Goal: Transaction & Acquisition: Purchase product/service

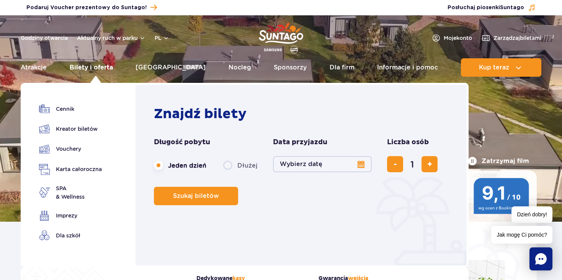
click at [95, 67] on link "Bilety i oferta" at bounding box center [91, 67] width 43 height 18
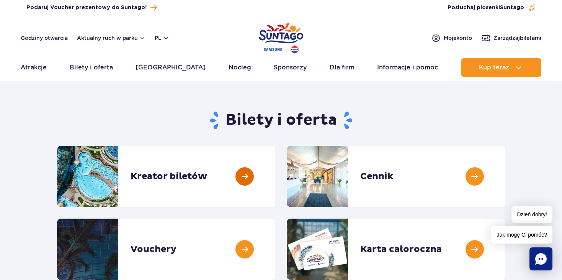
click at [275, 174] on link at bounding box center [275, 176] width 0 height 61
click at [275, 177] on link at bounding box center [275, 176] width 0 height 61
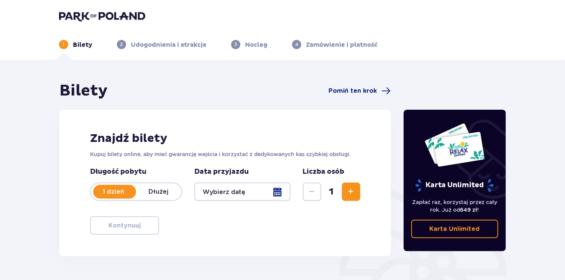
click at [282, 194] on div at bounding box center [242, 191] width 96 height 18
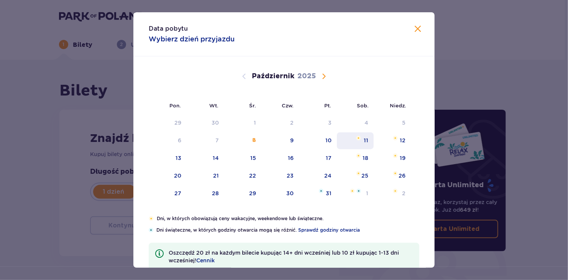
click at [364, 139] on div "11" at bounding box center [365, 140] width 5 height 8
type input "11.10.25"
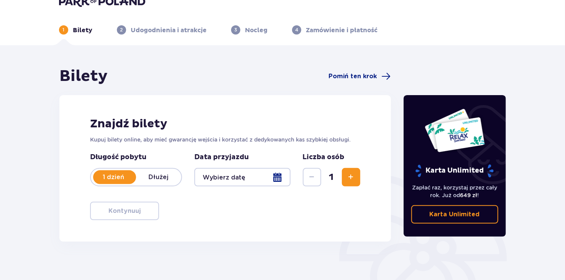
scroll to position [38, 0]
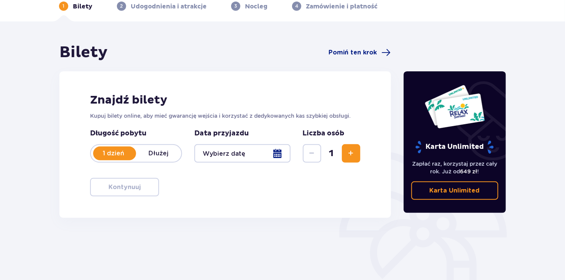
click at [273, 155] on div at bounding box center [242, 153] width 96 height 18
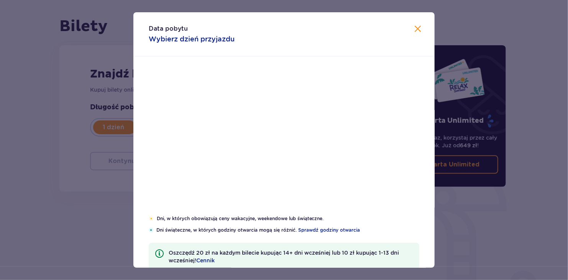
scroll to position [77, 0]
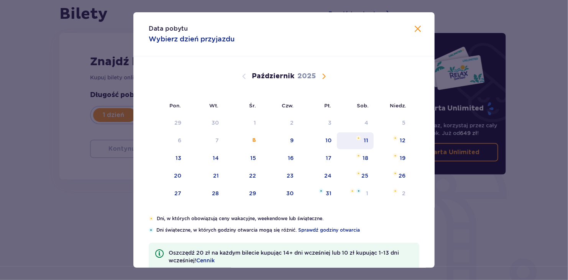
click at [367, 140] on div "11" at bounding box center [365, 140] width 5 height 8
type input "[DATE]"
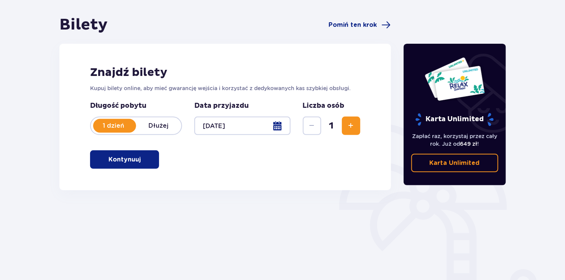
scroll to position [41, 0]
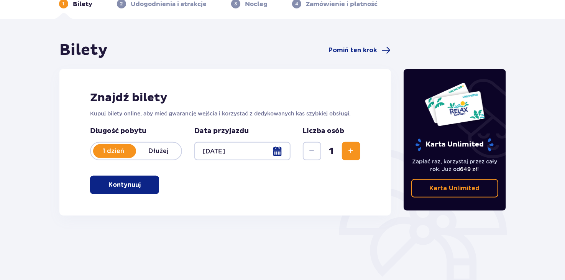
click at [353, 149] on span "Zwiększ" at bounding box center [350, 150] width 9 height 9
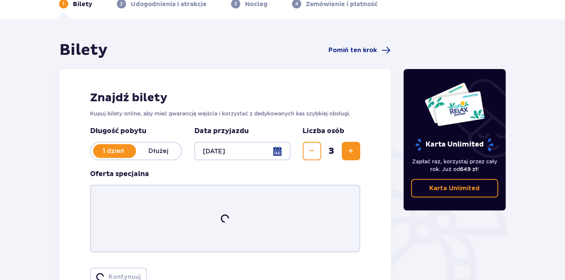
click at [353, 149] on span "Zwiększ" at bounding box center [350, 150] width 9 height 9
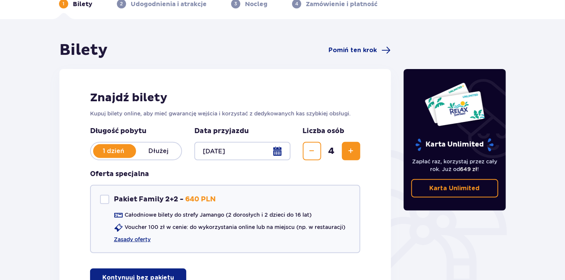
click at [353, 149] on span "Zwiększ" at bounding box center [350, 150] width 9 height 9
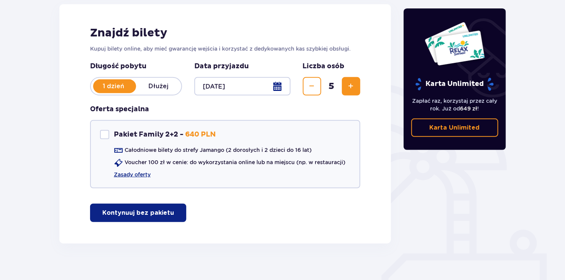
scroll to position [115, 0]
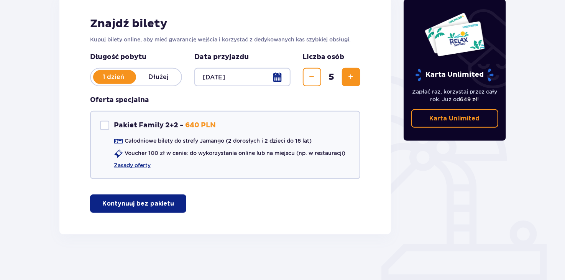
click at [142, 203] on p "Kontynuuj bez pakietu" at bounding box center [138, 203] width 72 height 8
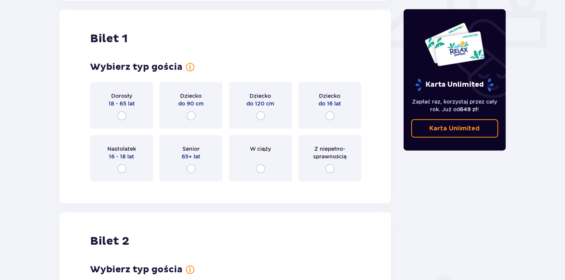
scroll to position [348, 0]
click at [124, 118] on input "radio" at bounding box center [121, 115] width 9 height 9
radio input "true"
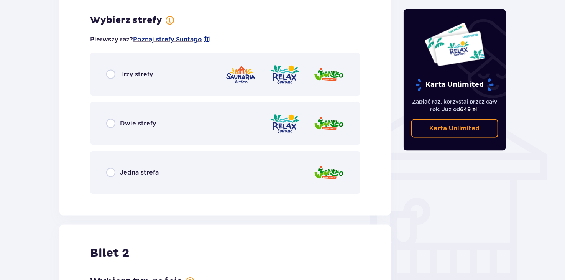
scroll to position [535, 0]
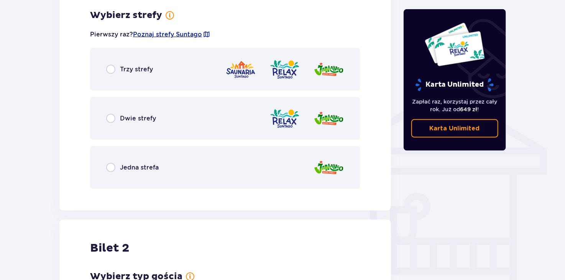
click at [114, 167] on input "radio" at bounding box center [110, 167] width 9 height 9
radio input "true"
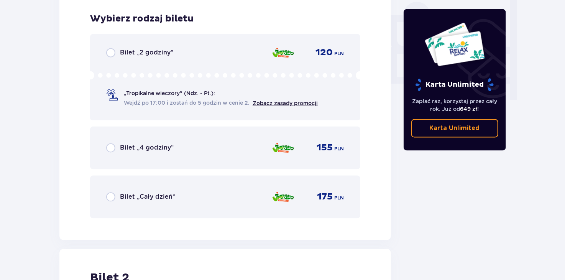
scroll to position [730, 0]
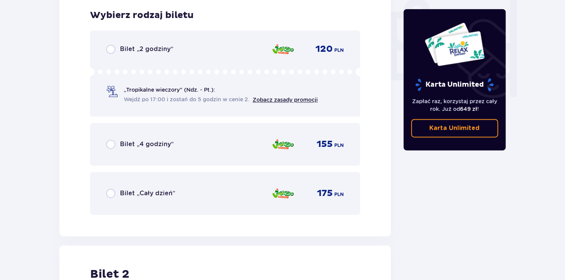
click at [110, 142] on input "radio" at bounding box center [110, 143] width 9 height 9
radio input "true"
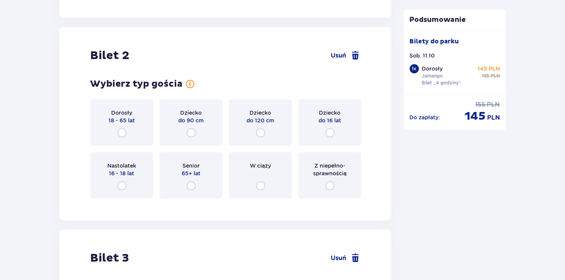
scroll to position [950, 0]
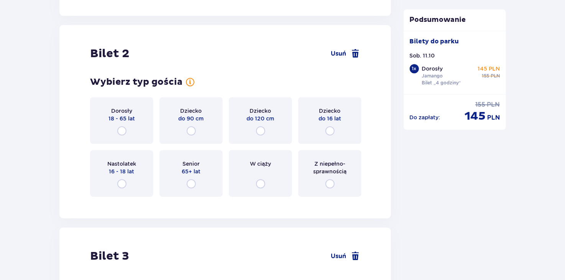
click at [123, 128] on input "radio" at bounding box center [121, 130] width 9 height 9
radio input "true"
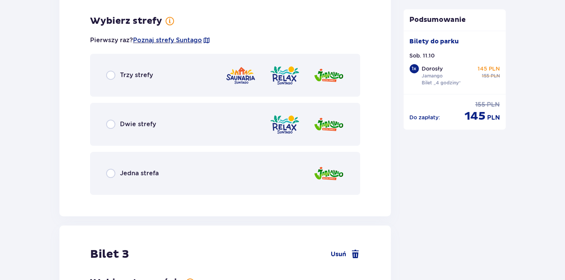
scroll to position [1152, 0]
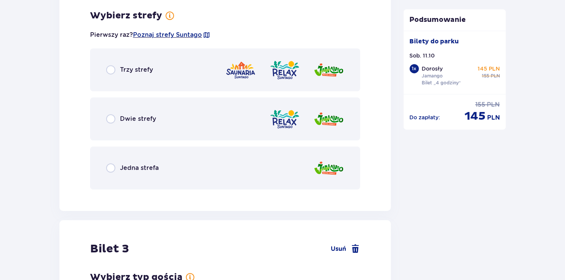
click at [113, 167] on input "radio" at bounding box center [110, 167] width 9 height 9
radio input "true"
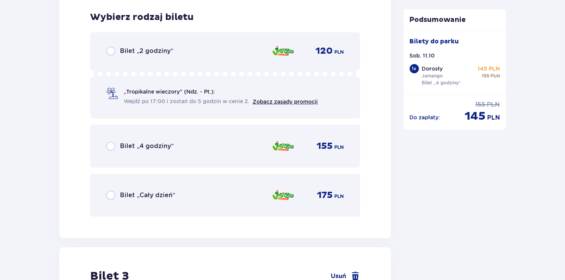
scroll to position [1346, 0]
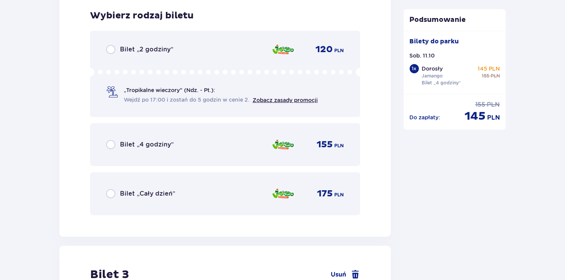
click at [109, 144] on input "radio" at bounding box center [110, 144] width 9 height 9
radio input "true"
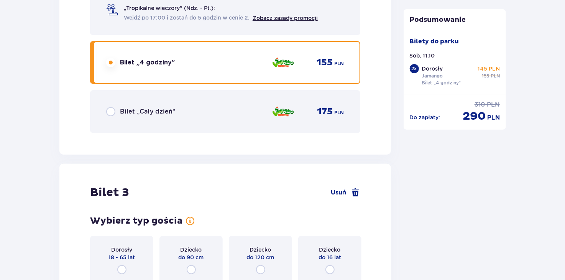
scroll to position [1581, 0]
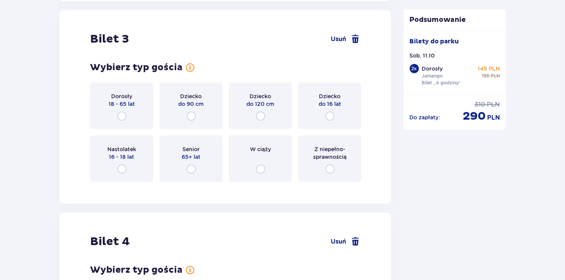
click at [122, 168] on input "radio" at bounding box center [121, 168] width 9 height 9
radio input "true"
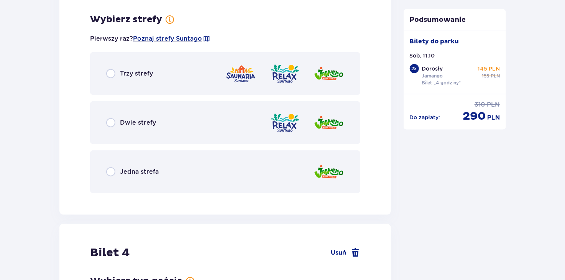
scroll to position [1768, 0]
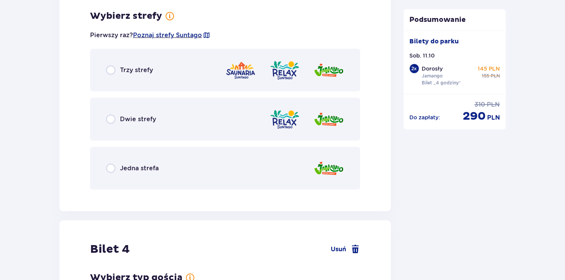
click at [108, 166] on input "radio" at bounding box center [110, 168] width 9 height 9
radio input "true"
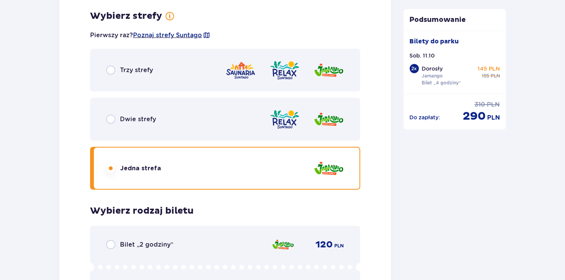
click at [108, 166] on input "radio" at bounding box center [110, 168] width 9 height 9
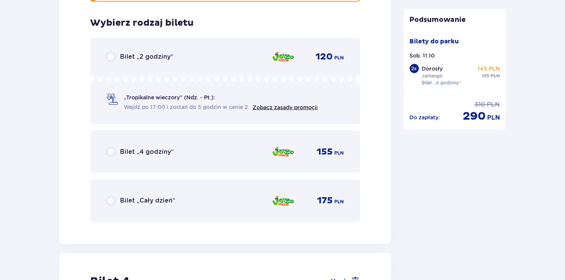
scroll to position [1963, 0]
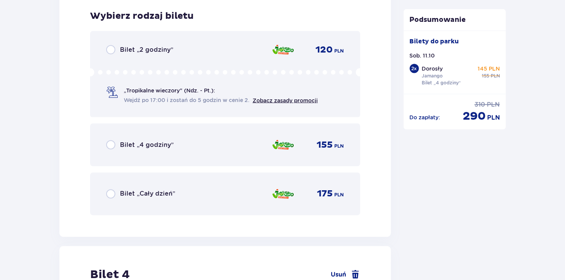
click at [110, 144] on input "radio" at bounding box center [110, 144] width 9 height 9
radio input "true"
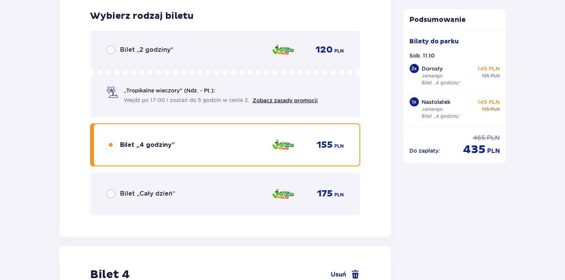
scroll to position [2198, 0]
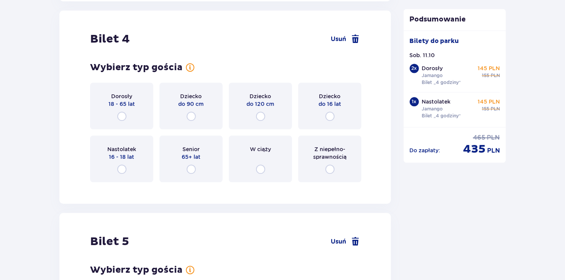
click at [259, 114] on input "radio" at bounding box center [260, 115] width 9 height 9
radio input "true"
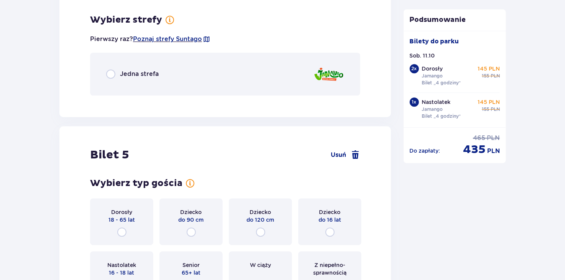
scroll to position [2385, 0]
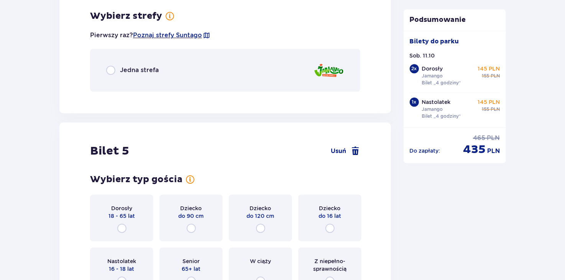
click at [110, 72] on input "radio" at bounding box center [110, 69] width 9 height 9
radio input "true"
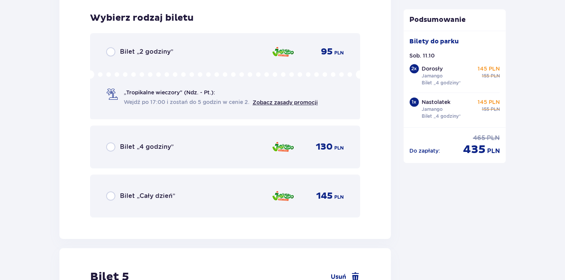
scroll to position [2482, 0]
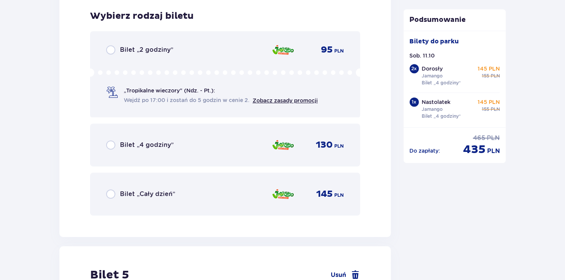
click at [111, 145] on input "radio" at bounding box center [110, 144] width 9 height 9
radio input "true"
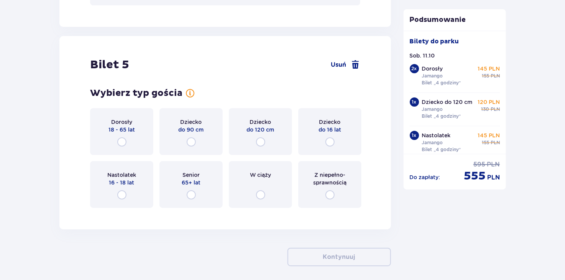
scroll to position [2679, 0]
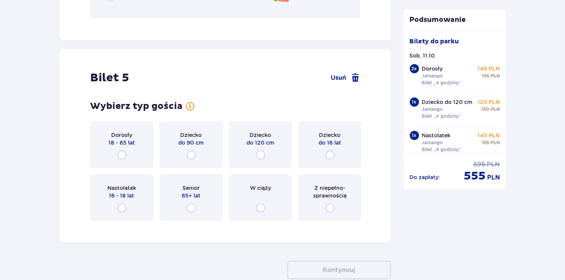
click at [328, 151] on input "radio" at bounding box center [329, 154] width 9 height 9
radio input "true"
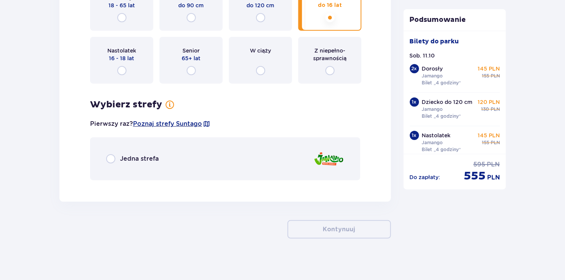
scroll to position [2819, 0]
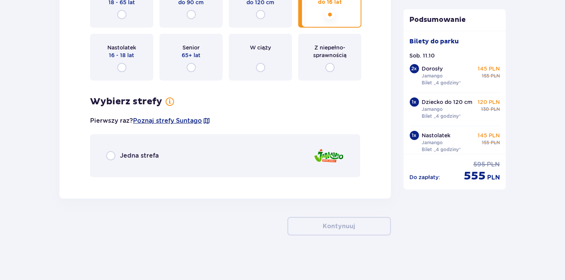
click at [108, 153] on input "radio" at bounding box center [110, 155] width 9 height 9
radio input "true"
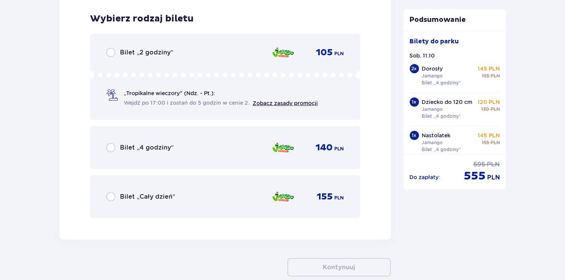
scroll to position [3000, 0]
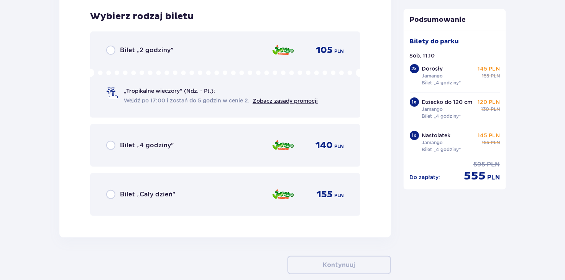
click at [110, 145] on input "radio" at bounding box center [110, 145] width 9 height 9
radio input "true"
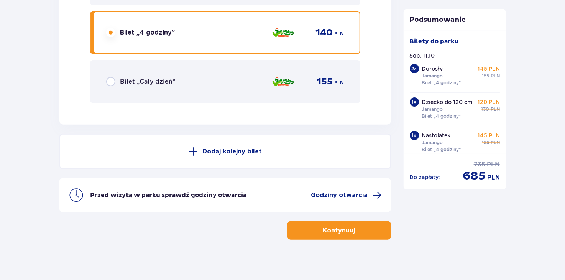
scroll to position [3116, 0]
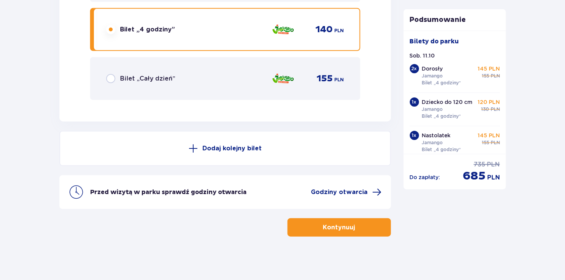
click at [323, 223] on p "Kontynuuj" at bounding box center [339, 227] width 32 height 8
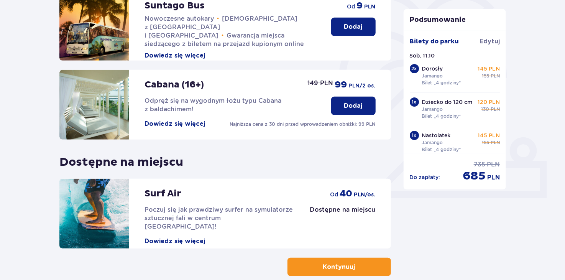
scroll to position [239, 0]
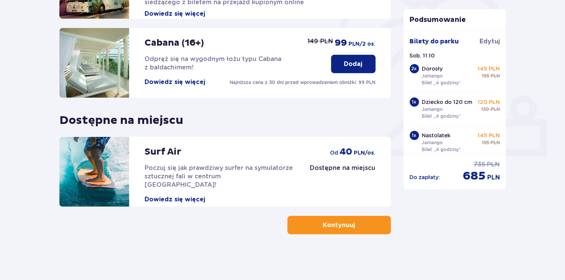
click at [355, 228] on span "button" at bounding box center [356, 224] width 9 height 9
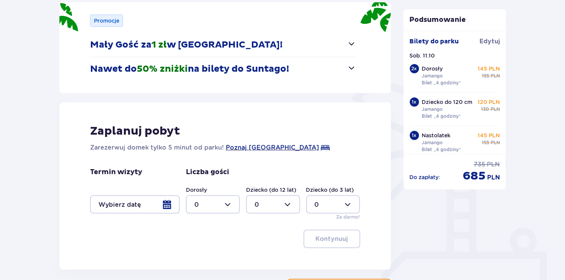
scroll to position [103, 0]
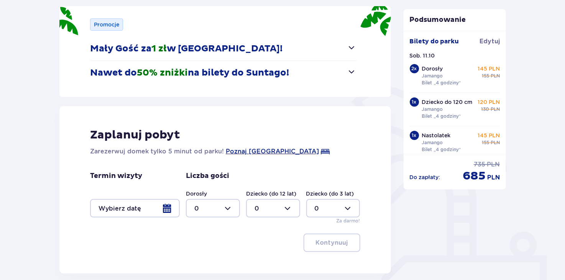
click at [353, 75] on span "button" at bounding box center [351, 71] width 9 height 9
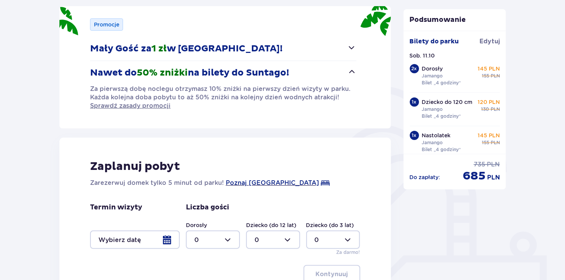
click at [353, 73] on span "button" at bounding box center [351, 71] width 9 height 9
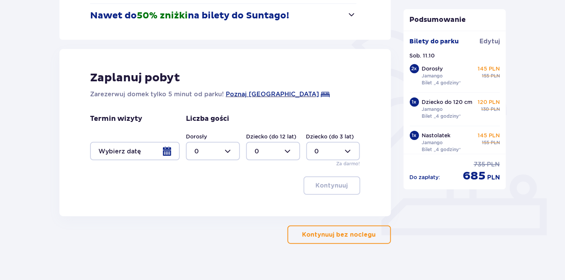
scroll to position [170, 0]
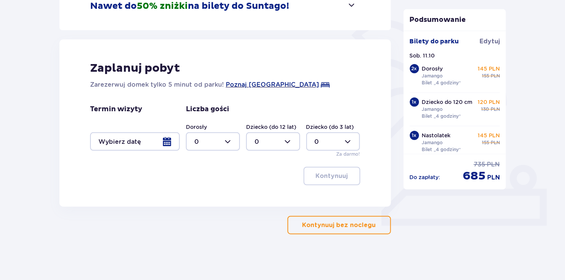
click at [344, 225] on p "Kontynuuj bez noclegu" at bounding box center [339, 225] width 74 height 8
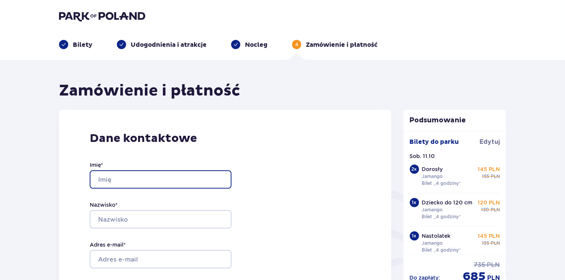
click at [147, 174] on input "Imię *" at bounding box center [161, 179] width 142 height 18
type input "[PERSON_NAME]"
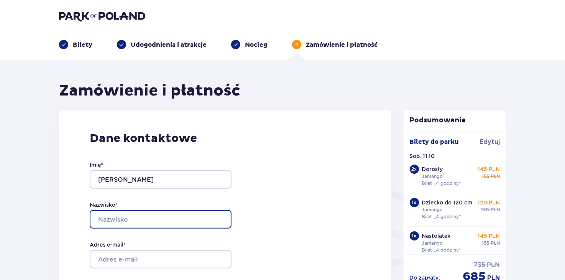
type input "Dudas"
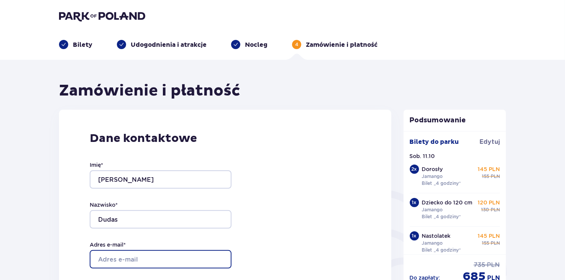
type input "[EMAIL_ADDRESS][DOMAIN_NAME]"
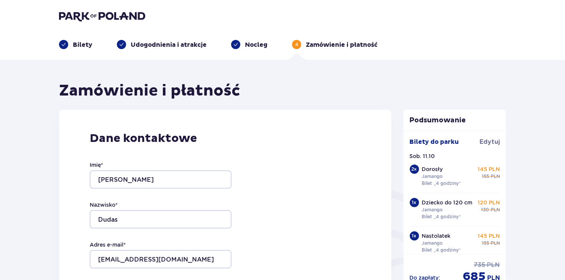
type input "[EMAIL_ADDRESS][DOMAIN_NAME]"
type input "[PHONE_NUMBER]"
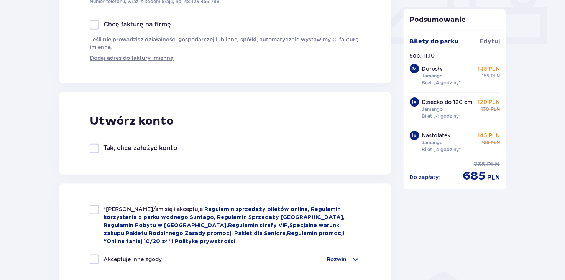
scroll to position [357, 0]
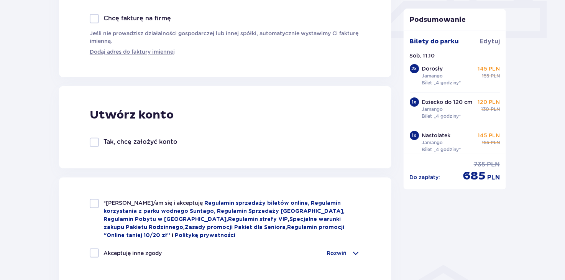
click at [97, 145] on div at bounding box center [94, 141] width 9 height 9
checkbox input "true"
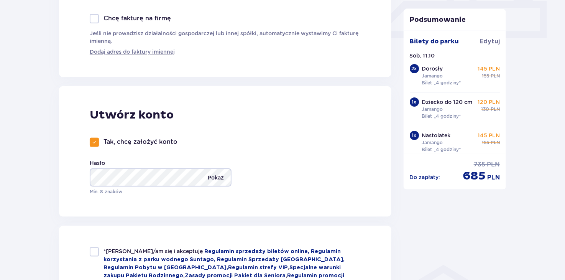
click at [214, 174] on p "Pokaż" at bounding box center [216, 177] width 16 height 18
click at [265, 184] on div "Utwórz konto Tak, chcę założyć konto Hasło Ukryj Min. 8 znaków" at bounding box center [225, 151] width 332 height 130
click at [94, 252] on div at bounding box center [94, 251] width 9 height 9
checkbox input "true"
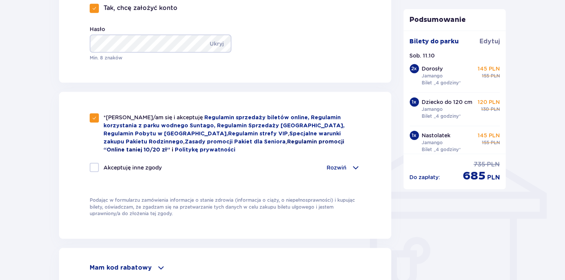
scroll to position [495, 0]
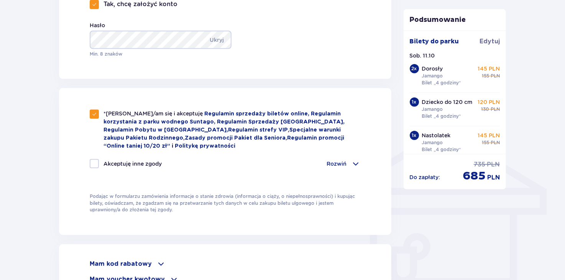
click at [98, 168] on div "Akceptuję inne zgody Rozwiń Chcę otrzymywać od Global Parks Poland Sp. z o.o. z…" at bounding box center [225, 168] width 271 height 18
click at [93, 161] on div at bounding box center [94, 163] width 9 height 9
checkbox input "true"
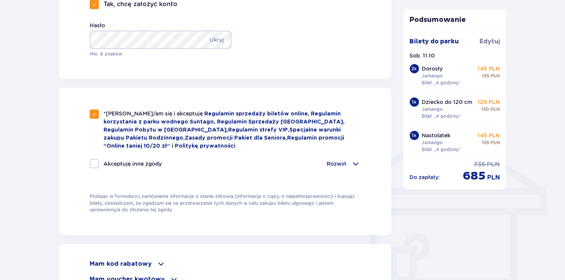
checkbox input "true"
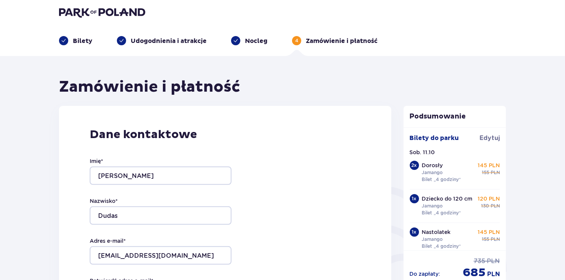
scroll to position [0, 0]
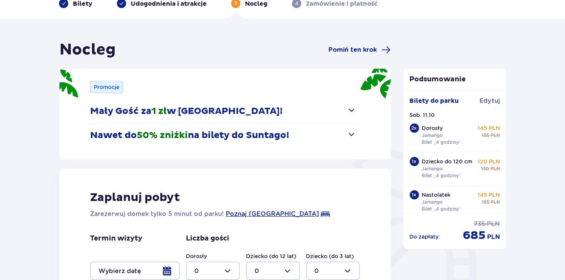
scroll to position [170, 0]
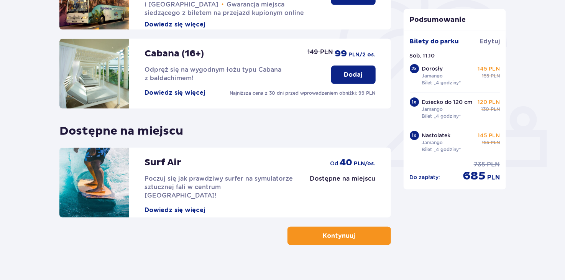
scroll to position [239, 0]
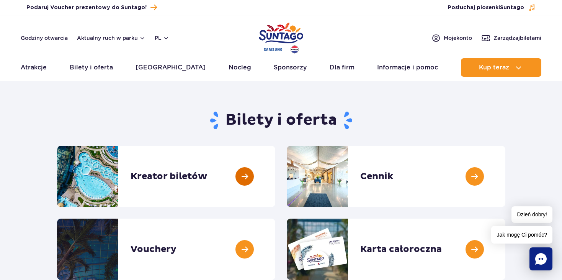
click at [275, 174] on link at bounding box center [275, 176] width 0 height 61
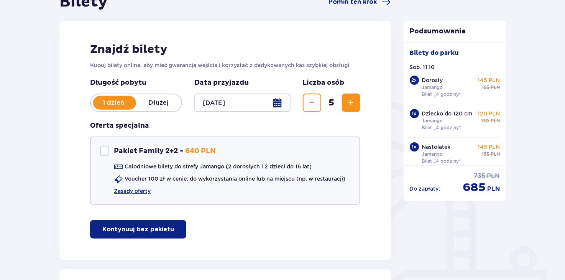
scroll to position [108, 0]
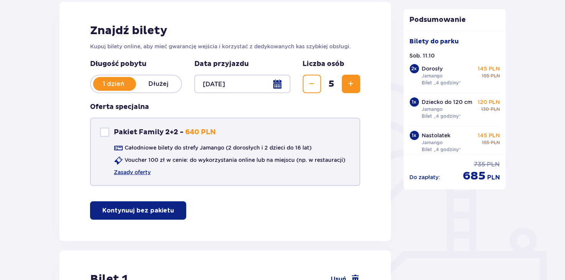
click at [106, 132] on div "Pakiet Family 2+2" at bounding box center [104, 132] width 9 height 9
checkbox input "true"
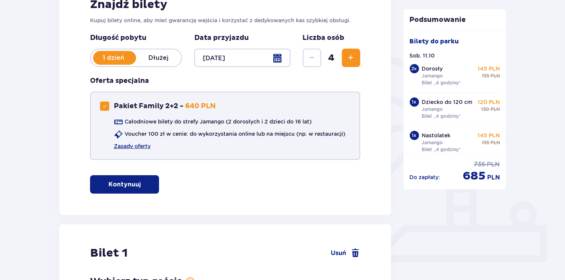
scroll to position [111, 0]
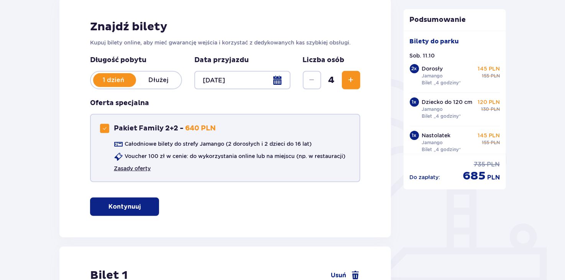
click at [134, 170] on link "Zasady oferty" at bounding box center [132, 168] width 37 height 8
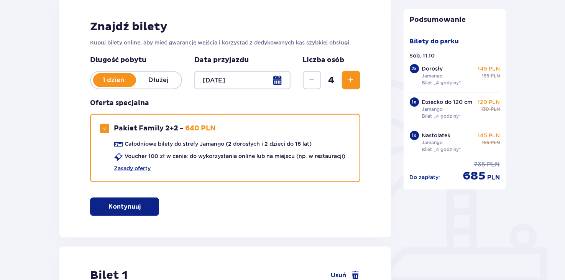
click at [136, 201] on button "Kontynuuj" at bounding box center [124, 206] width 69 height 18
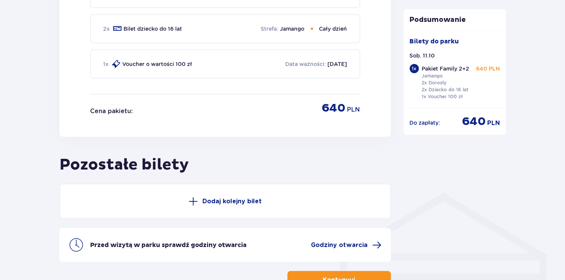
scroll to position [430, 0]
click at [194, 196] on span at bounding box center [192, 200] width 9 height 9
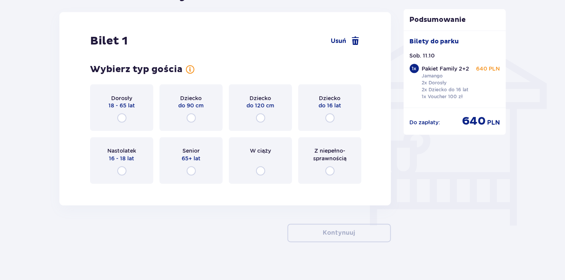
scroll to position [602, 0]
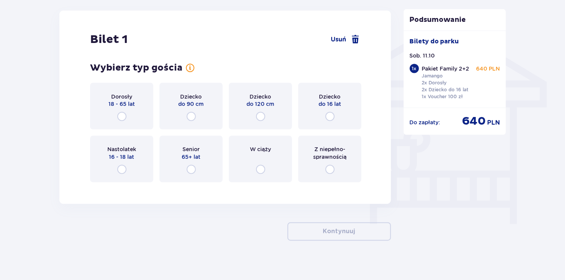
click at [121, 167] on input "radio" at bounding box center [121, 169] width 9 height 9
radio input "true"
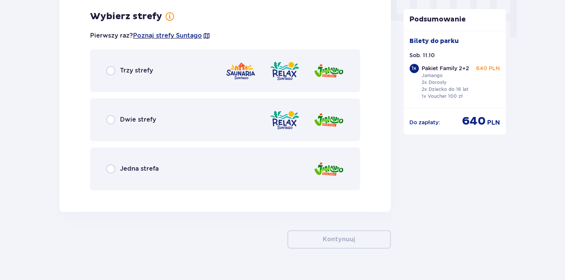
click at [116, 166] on div "Jedna strefa" at bounding box center [132, 168] width 52 height 9
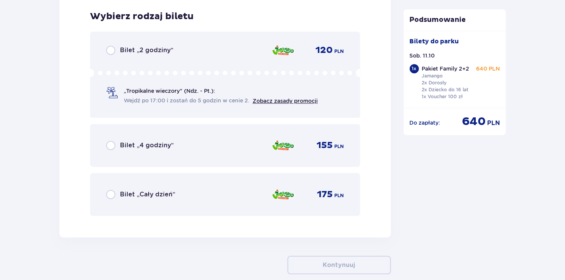
scroll to position [984, 0]
click at [120, 190] on span "Bilet „Cały dzień”" at bounding box center [147, 194] width 55 height 8
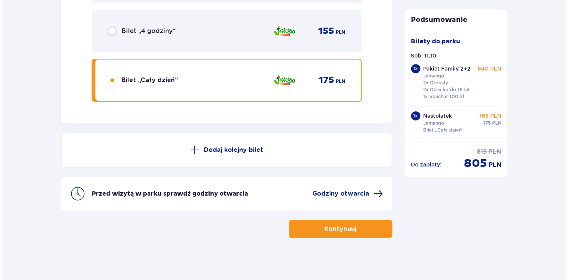
scroll to position [1100, 0]
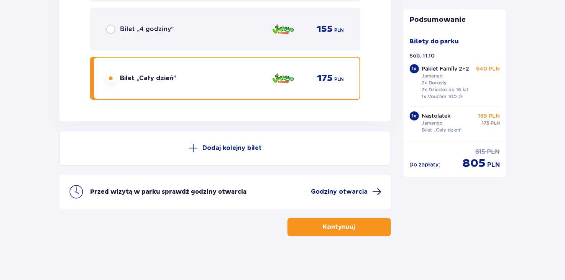
click at [320, 190] on span "Godziny otwarcia" at bounding box center [339, 191] width 57 height 8
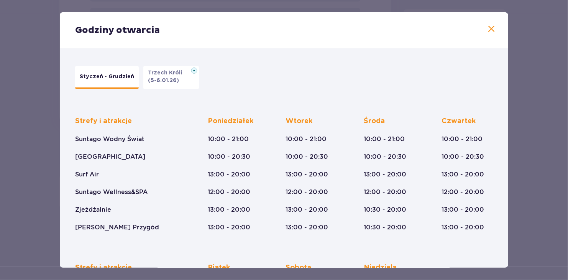
click at [165, 84] on p "(5-6.01.26)" at bounding box center [163, 81] width 31 height 8
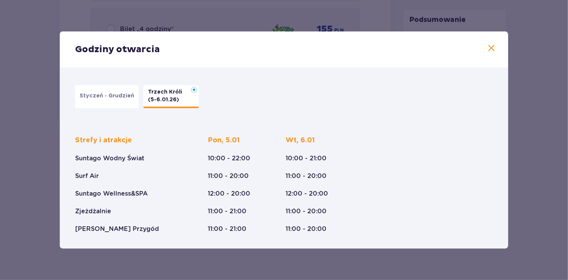
click at [121, 98] on p "Styczeń - Grudzień" at bounding box center [107, 96] width 54 height 8
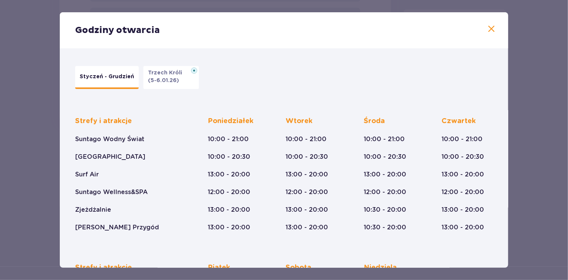
click at [490, 32] on span at bounding box center [490, 29] width 9 height 9
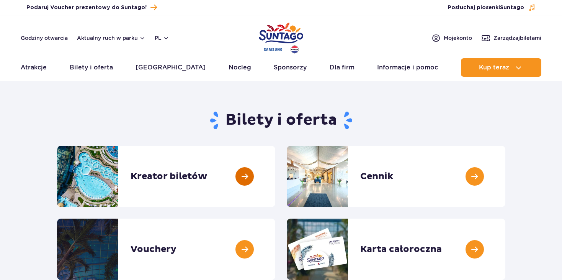
click at [275, 179] on link at bounding box center [275, 176] width 0 height 61
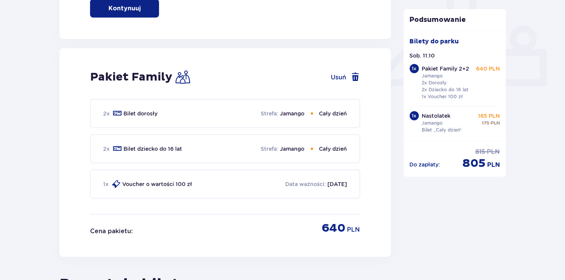
scroll to position [311, 0]
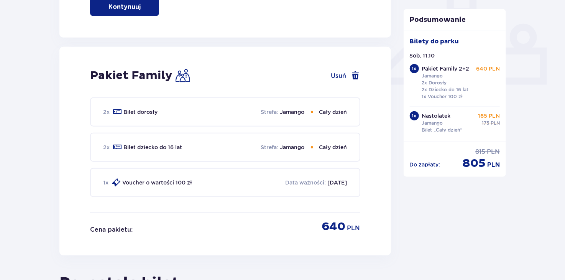
click at [109, 183] on div "1 x Voucher o wartości 100 zł" at bounding box center [147, 182] width 89 height 9
click at [116, 182] on span at bounding box center [115, 182] width 9 height 9
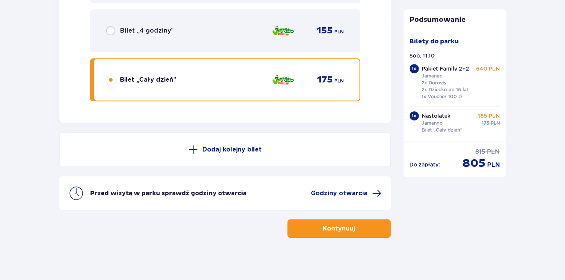
scroll to position [1100, 0]
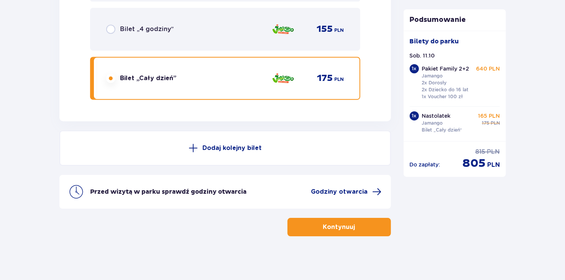
click at [355, 222] on span "button" at bounding box center [356, 226] width 9 height 9
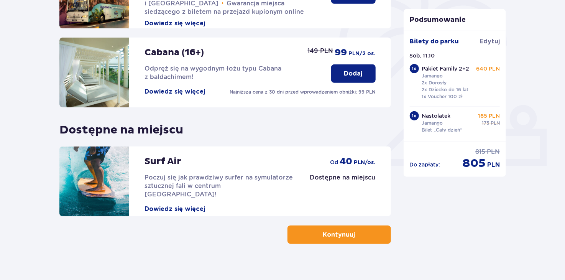
scroll to position [239, 0]
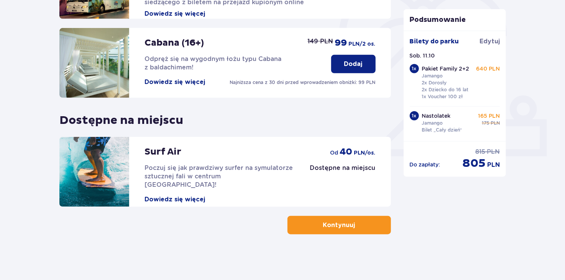
click at [340, 223] on p "Kontynuuj" at bounding box center [339, 225] width 32 height 8
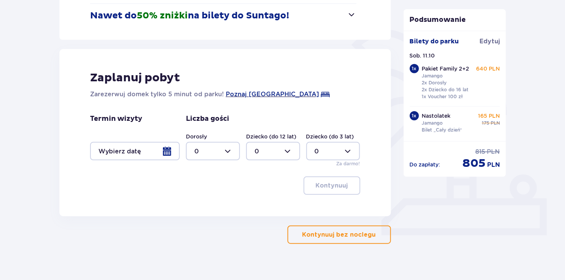
scroll to position [162, 0]
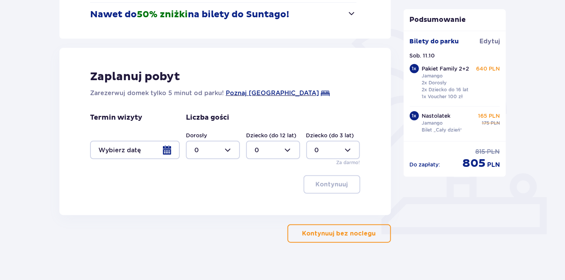
click at [334, 229] on p "Kontynuuj bez noclegu" at bounding box center [339, 233] width 74 height 8
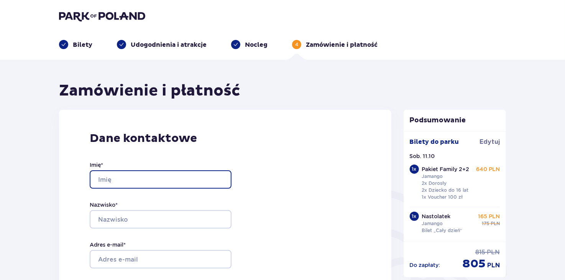
click at [152, 180] on input "Imię *" at bounding box center [161, 179] width 142 height 18
type input "[PERSON_NAME]"
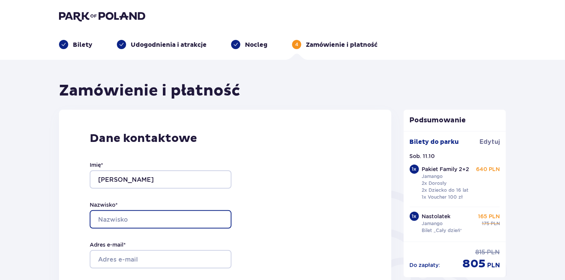
type input "Dudas"
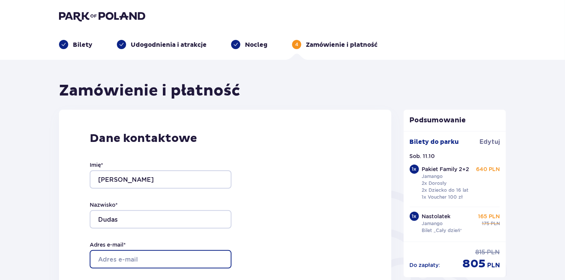
type input "[EMAIL_ADDRESS][DOMAIN_NAME]"
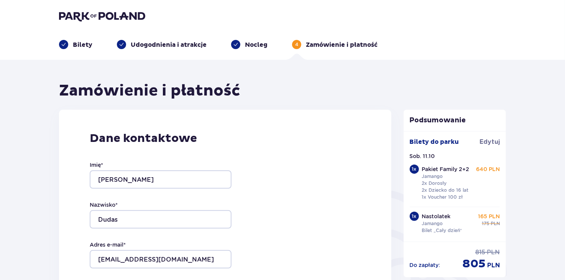
type input "[EMAIL_ADDRESS][DOMAIN_NAME]"
type input "[PHONE_NUMBER]"
click at [565, 13] on html "Bilety Udogodnienia i atrakcje Nocleg 4 Zamówienie i płatność Zamówienie i płat…" at bounding box center [282, 140] width 565 height 280
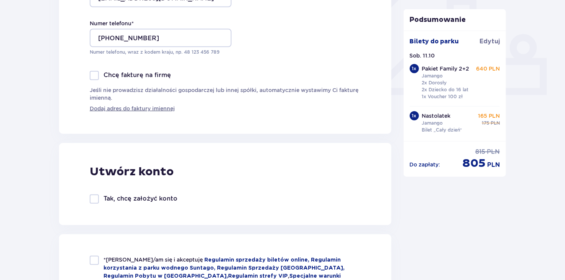
scroll to position [311, 0]
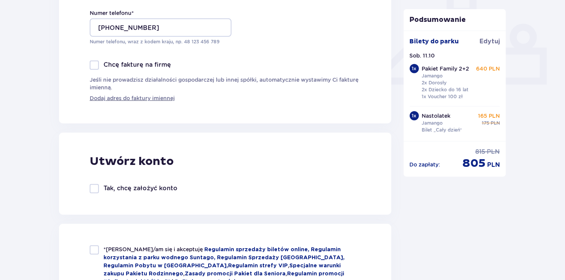
drag, startPoint x: 90, startPoint y: 190, endPoint x: 94, endPoint y: 192, distance: 4.8
click at [90, 191] on div "Utwórz konto Tak, chcę założyć konto" at bounding box center [225, 174] width 332 height 82
click at [95, 191] on div at bounding box center [94, 188] width 9 height 9
checkbox input "true"
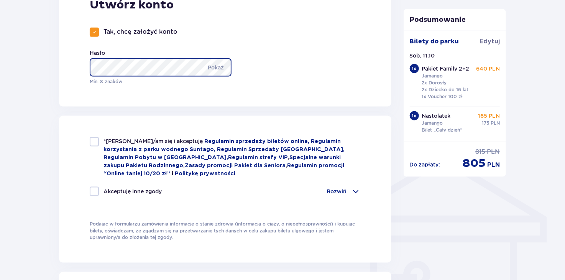
scroll to position [459, 0]
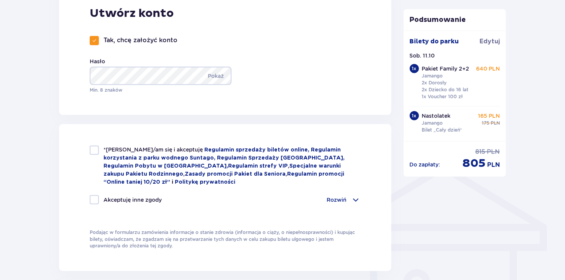
click at [97, 152] on div at bounding box center [94, 150] width 9 height 9
checkbox input "true"
drag, startPoint x: 562, startPoint y: 149, endPoint x: 568, endPoint y: 139, distance: 11.8
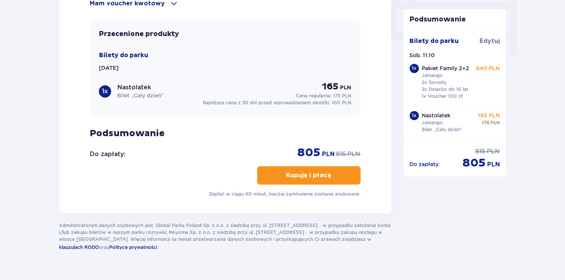
scroll to position [786, 0]
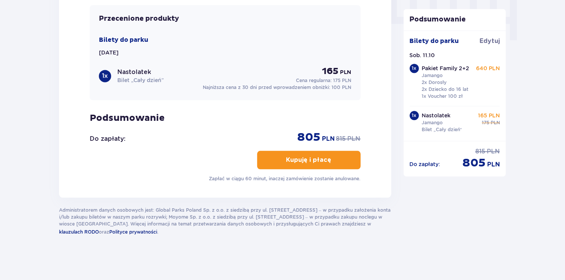
click at [312, 159] on p "Kupuję i płacę" at bounding box center [308, 159] width 45 height 8
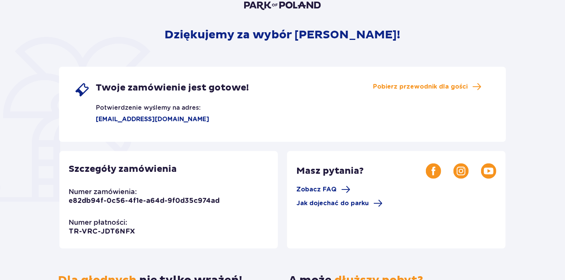
scroll to position [80, 0]
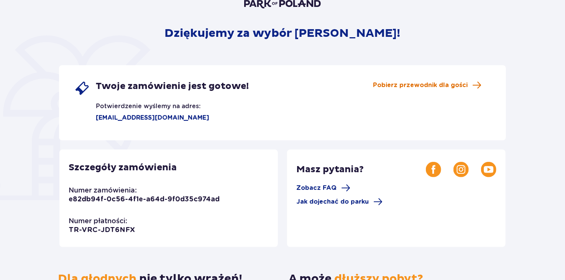
click at [433, 82] on span "Pobierz przewodnik dla gości" at bounding box center [420, 85] width 95 height 8
